Goal: Information Seeking & Learning: Find specific fact

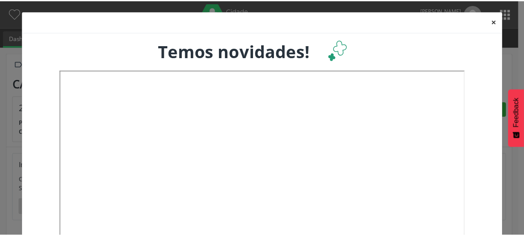
scroll to position [141, 171]
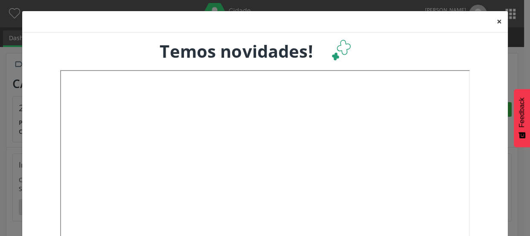
click at [498, 20] on button "×" at bounding box center [499, 21] width 17 height 21
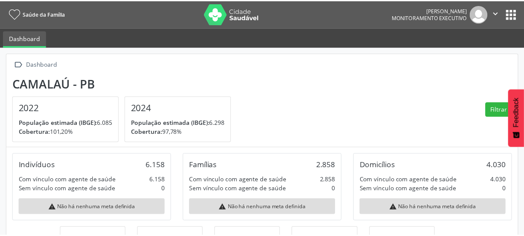
scroll to position [426681, 426651]
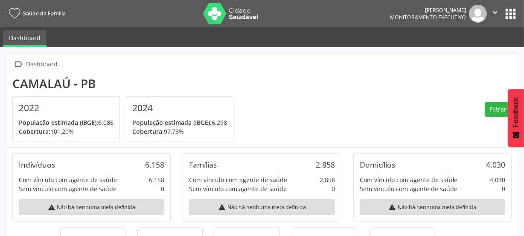
click at [508, 13] on button "apps" at bounding box center [510, 13] width 15 height 15
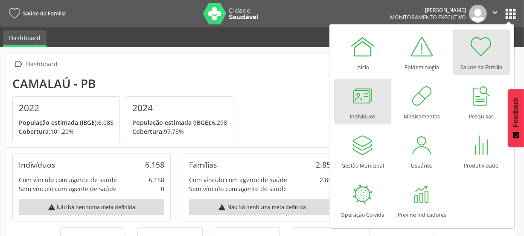
click at [363, 105] on div at bounding box center [363, 96] width 26 height 26
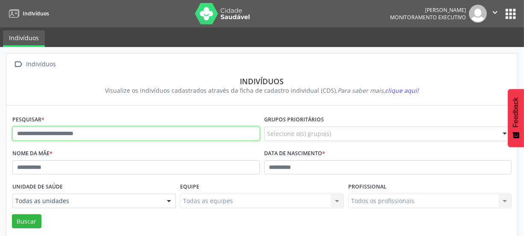
click at [99, 132] on input "text" at bounding box center [136, 133] width 248 height 15
type input "**********"
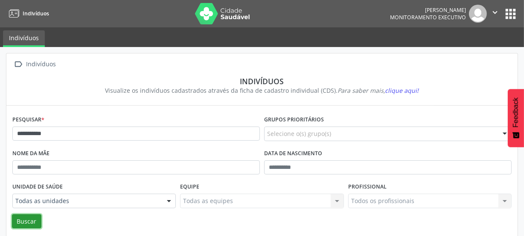
click at [26, 217] on button "Buscar" at bounding box center [26, 221] width 29 height 15
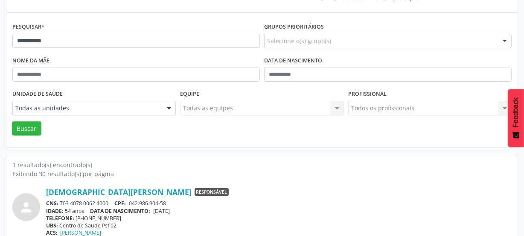
scroll to position [112, 0]
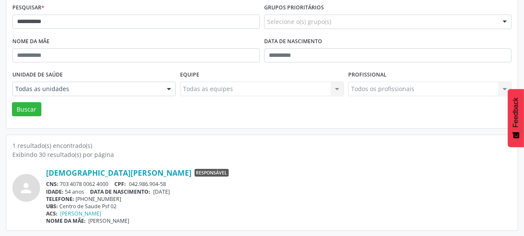
drag, startPoint x: 110, startPoint y: 182, endPoint x: 60, endPoint y: 183, distance: 49.9
click at [60, 183] on div "CNS: 703 4078 0062 4000 CPF: 042.986.904-58" at bounding box center [279, 183] width 466 height 7
copy div "703 4078 0062 4000"
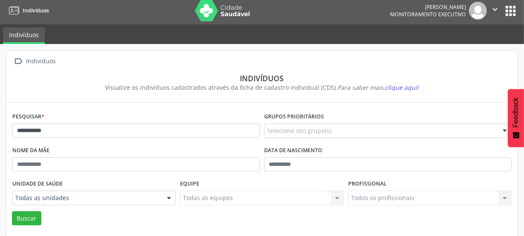
scroll to position [0, 0]
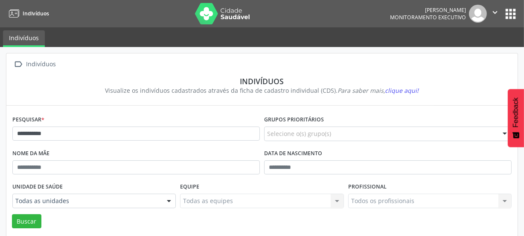
click at [213, 15] on img at bounding box center [222, 13] width 55 height 21
